Goal: Task Accomplishment & Management: Manage account settings

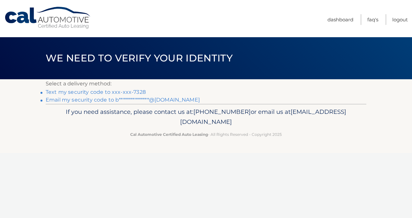
click at [104, 93] on link "Text my security code to xxx-xxx-7328" at bounding box center [96, 92] width 100 height 6
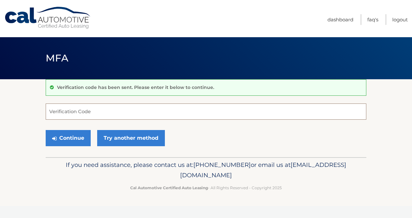
click at [118, 110] on input "Verification Code" at bounding box center [206, 112] width 321 height 16
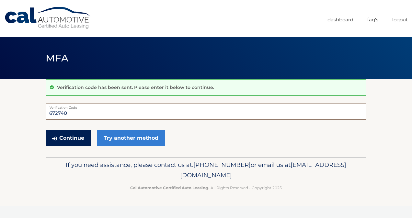
type input "672740"
click at [75, 136] on button "Continue" at bounding box center [68, 138] width 45 height 16
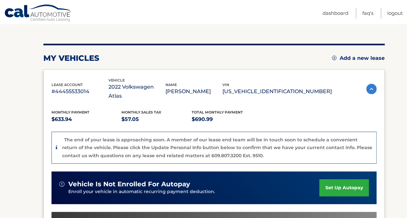
scroll to position [194, 0]
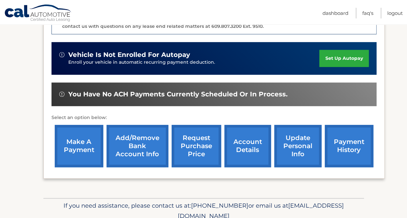
click at [254, 139] on link "account details" at bounding box center [248, 146] width 47 height 42
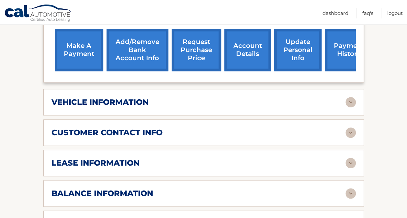
scroll to position [292, 0]
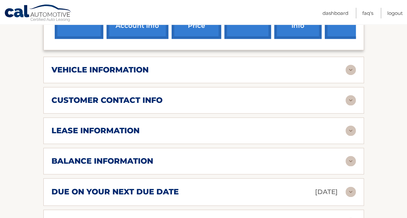
click at [348, 126] on img at bounding box center [351, 131] width 10 height 10
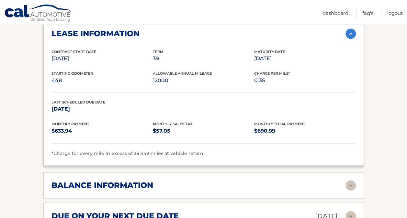
scroll to position [356, 0]
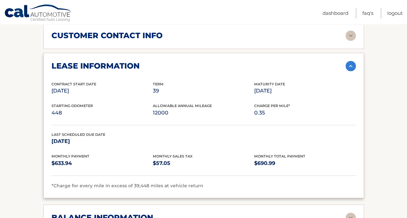
click at [348, 61] on img at bounding box center [351, 66] width 10 height 10
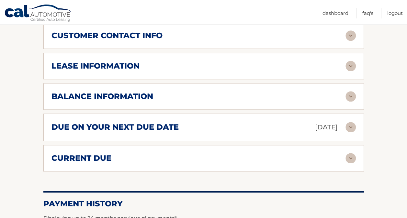
click at [355, 122] on img at bounding box center [351, 127] width 10 height 10
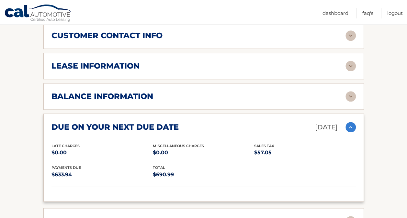
click at [354, 122] on img at bounding box center [351, 127] width 10 height 10
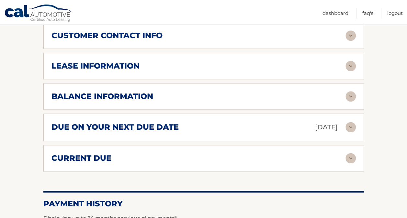
click at [358, 147] on div "current due Late Charges $0.00 Miscelleneous Charges* $0.00 Sales Tax $0.00 pay…" at bounding box center [203, 158] width 321 height 27
click at [353, 153] on img at bounding box center [351, 158] width 10 height 10
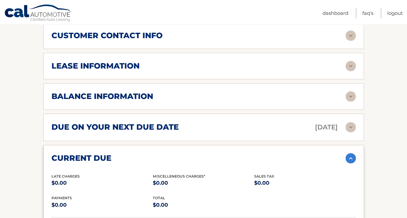
scroll to position [389, 0]
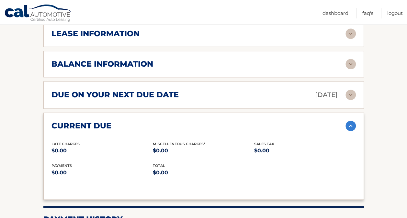
click at [354, 121] on img at bounding box center [351, 126] width 10 height 10
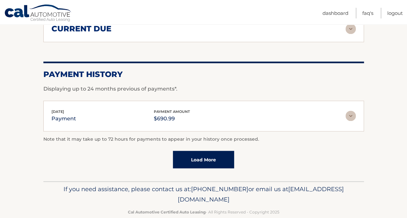
scroll to position [356, 0]
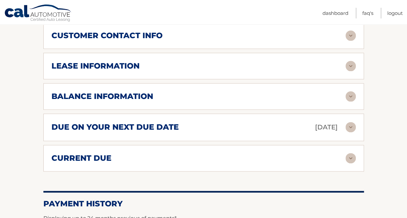
click at [346, 91] on img at bounding box center [351, 96] width 10 height 10
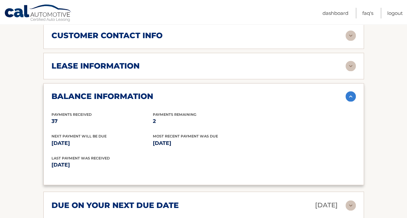
scroll to position [324, 0]
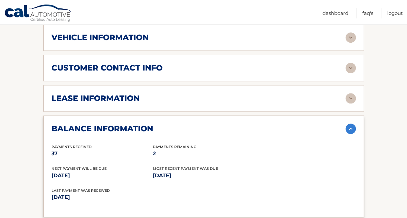
click at [351, 124] on img at bounding box center [351, 129] width 10 height 10
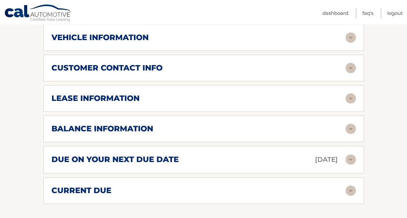
click at [354, 93] on img at bounding box center [351, 98] width 10 height 10
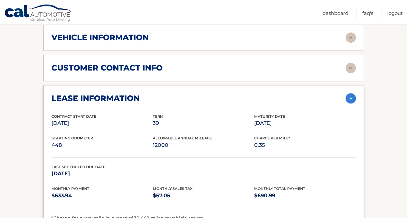
scroll to position [292, 0]
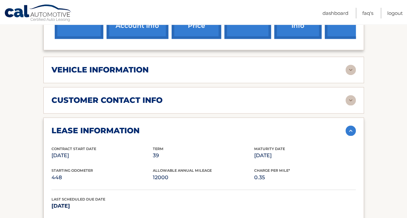
click at [353, 126] on img at bounding box center [351, 131] width 10 height 10
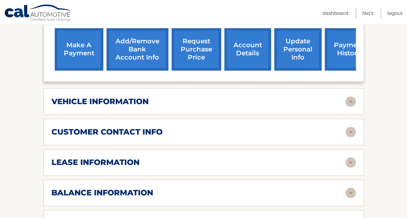
scroll to position [228, 0]
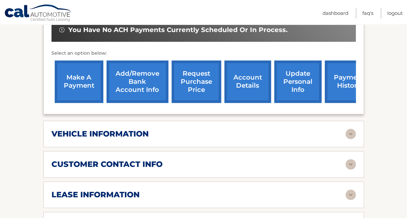
click at [249, 83] on link "account details" at bounding box center [248, 82] width 47 height 42
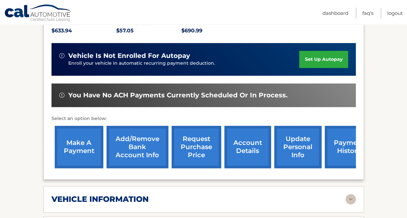
scroll to position [194, 0]
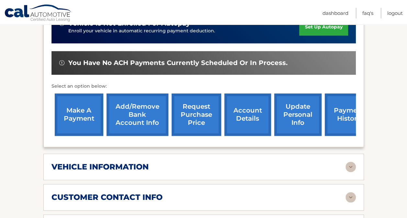
click at [202, 111] on link "request purchase price" at bounding box center [197, 115] width 50 height 42
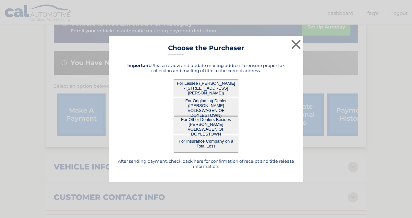
click at [205, 89] on button "For Lessee ([PERSON_NAME] - [STREET_ADDRESS][PERSON_NAME])" at bounding box center [206, 88] width 65 height 18
click at [194, 86] on button "For Lessee ([PERSON_NAME] - [STREET_ADDRESS][PERSON_NAME])" at bounding box center [206, 88] width 65 height 18
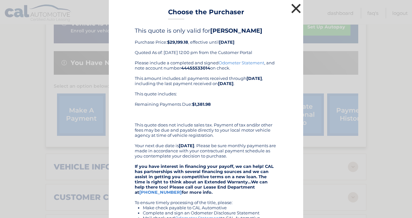
click at [292, 7] on button "×" at bounding box center [296, 8] width 13 height 13
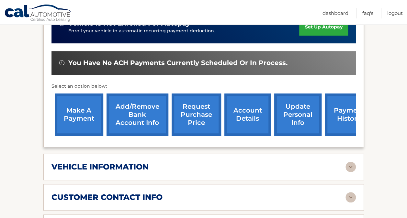
click at [243, 109] on link "account details" at bounding box center [248, 115] width 47 height 42
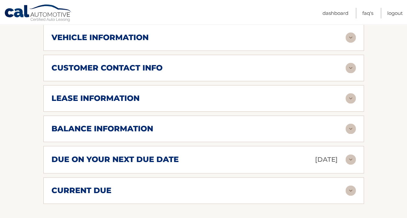
click at [348, 155] on img at bounding box center [351, 160] width 10 height 10
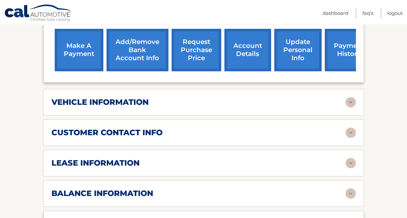
scroll to position [292, 0]
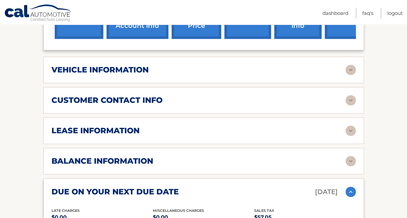
click at [263, 157] on div "balance information" at bounding box center [199, 162] width 294 height 10
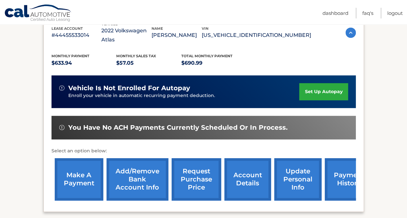
scroll to position [0, 0]
